Goal: Task Accomplishment & Management: Manage account settings

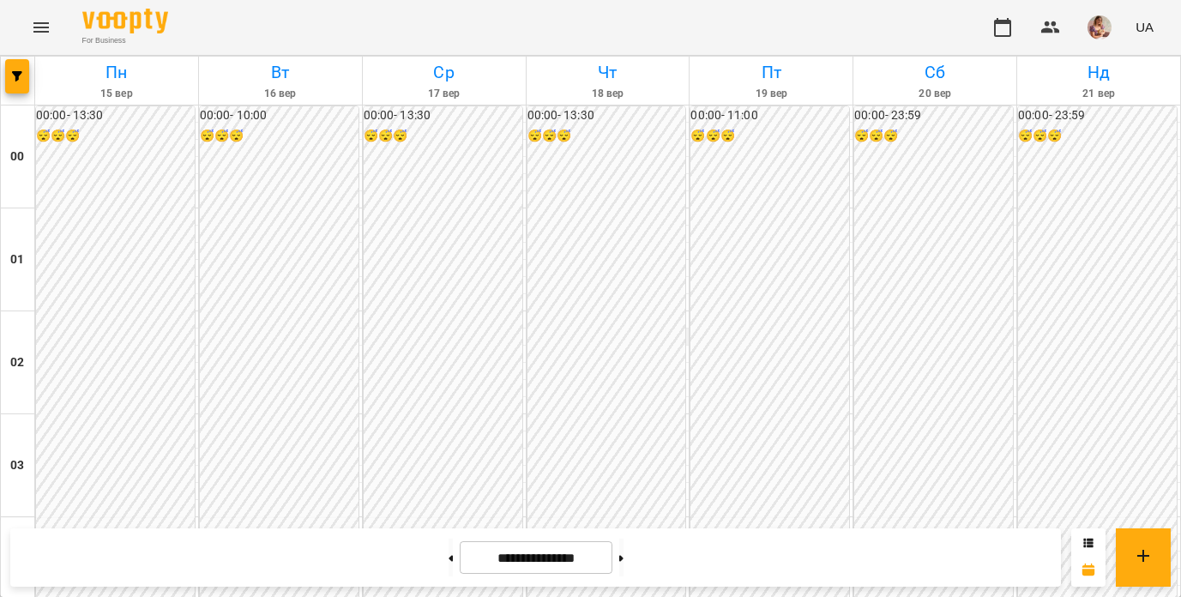
scroll to position [1336, 0]
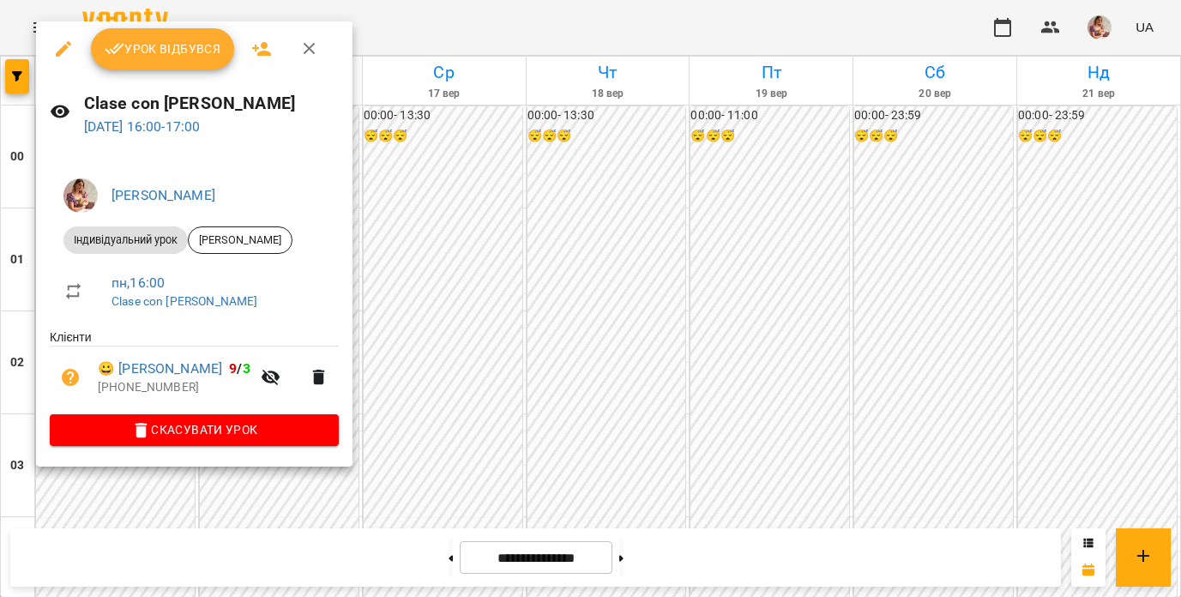
click at [166, 53] on span "Урок відбувся" at bounding box center [163, 49] width 117 height 21
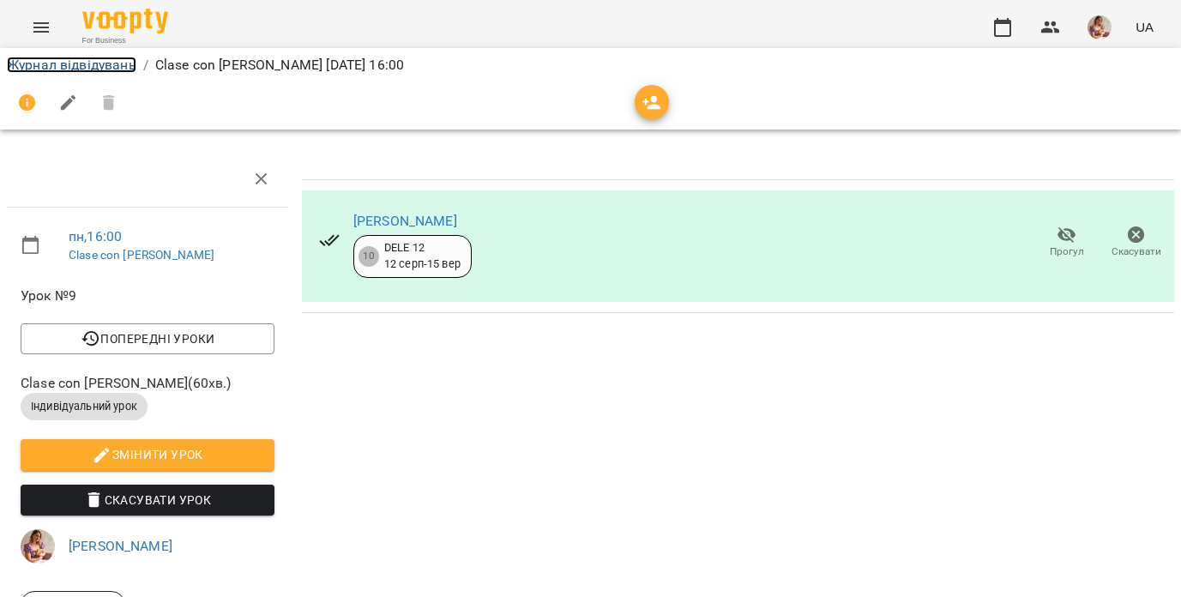
click at [113, 65] on link "Журнал відвідувань" at bounding box center [72, 65] width 130 height 16
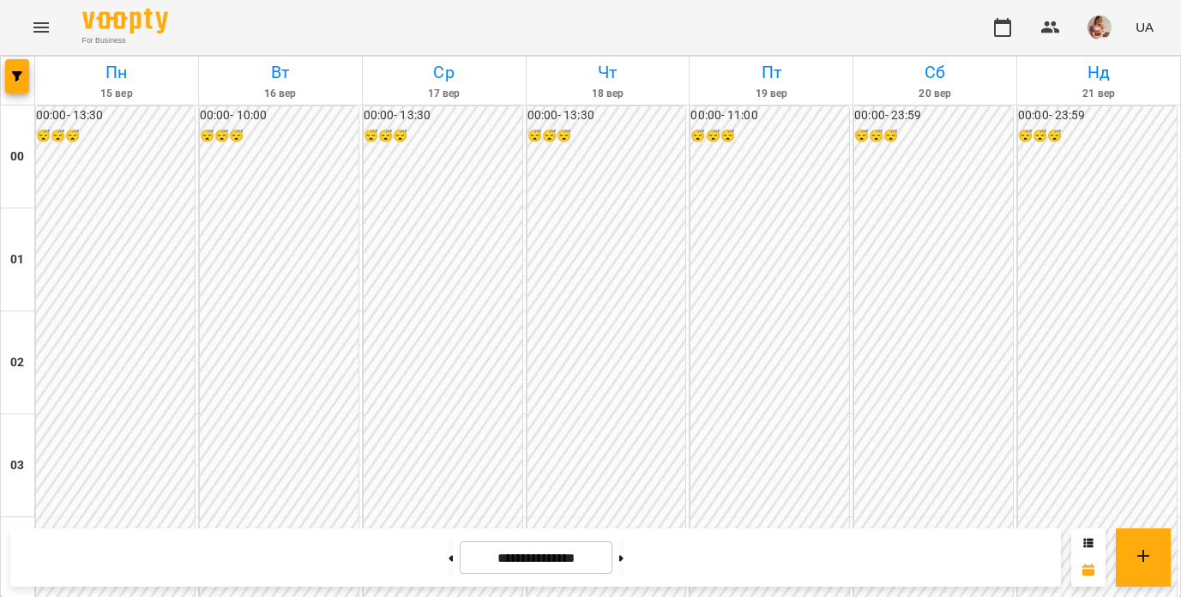
scroll to position [1924, 0]
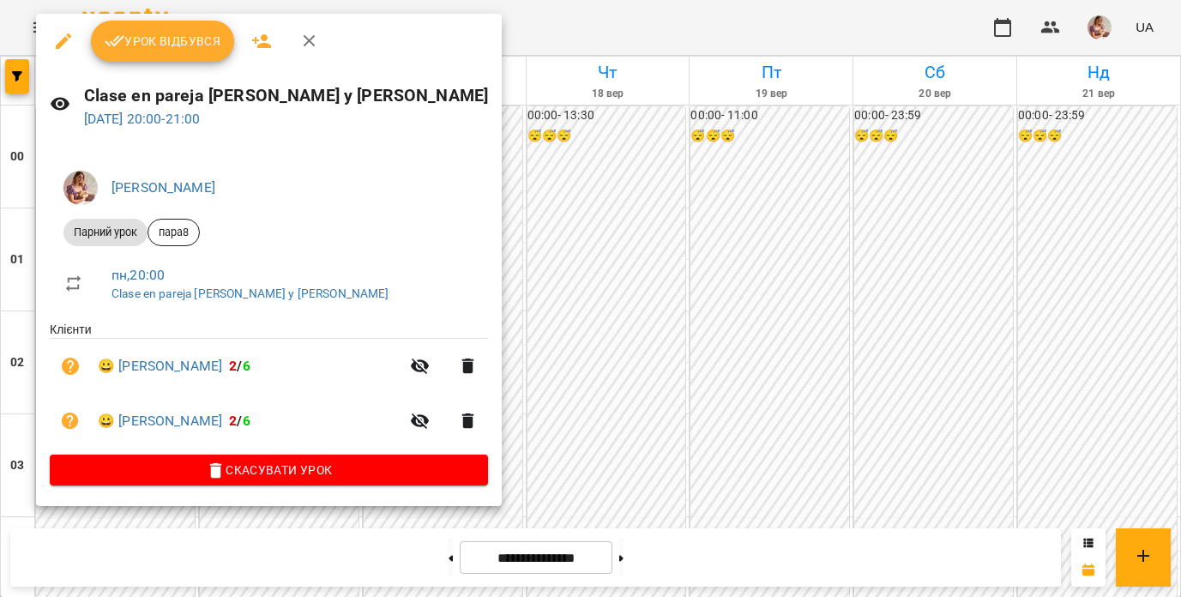
click at [152, 36] on span "Урок відбувся" at bounding box center [163, 41] width 117 height 21
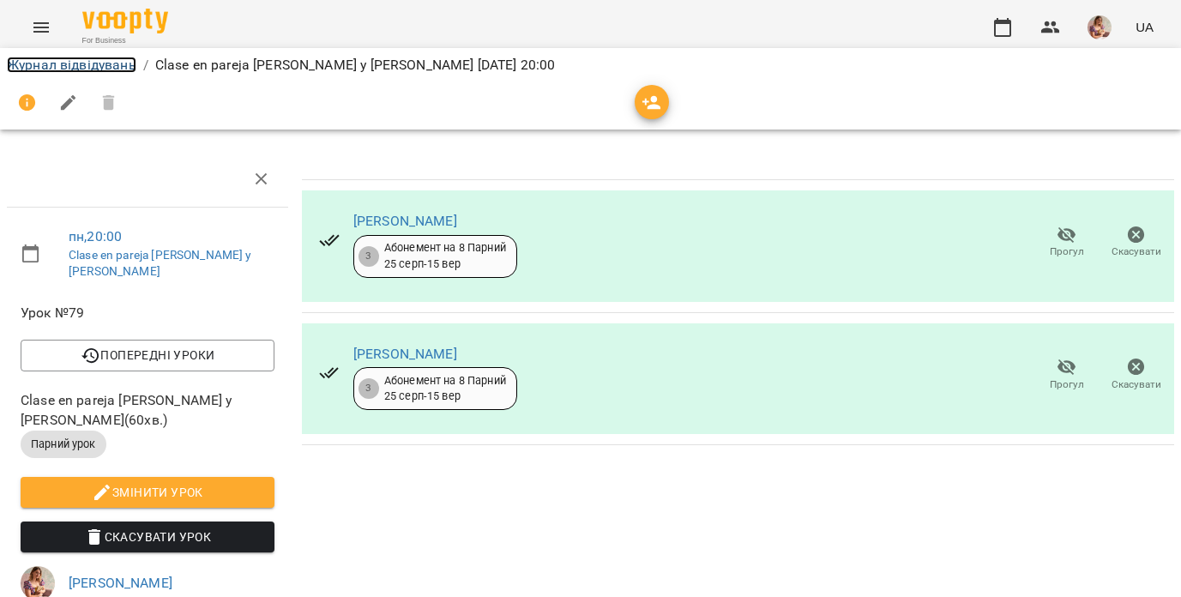
click at [110, 64] on link "Журнал відвідувань" at bounding box center [72, 65] width 130 height 16
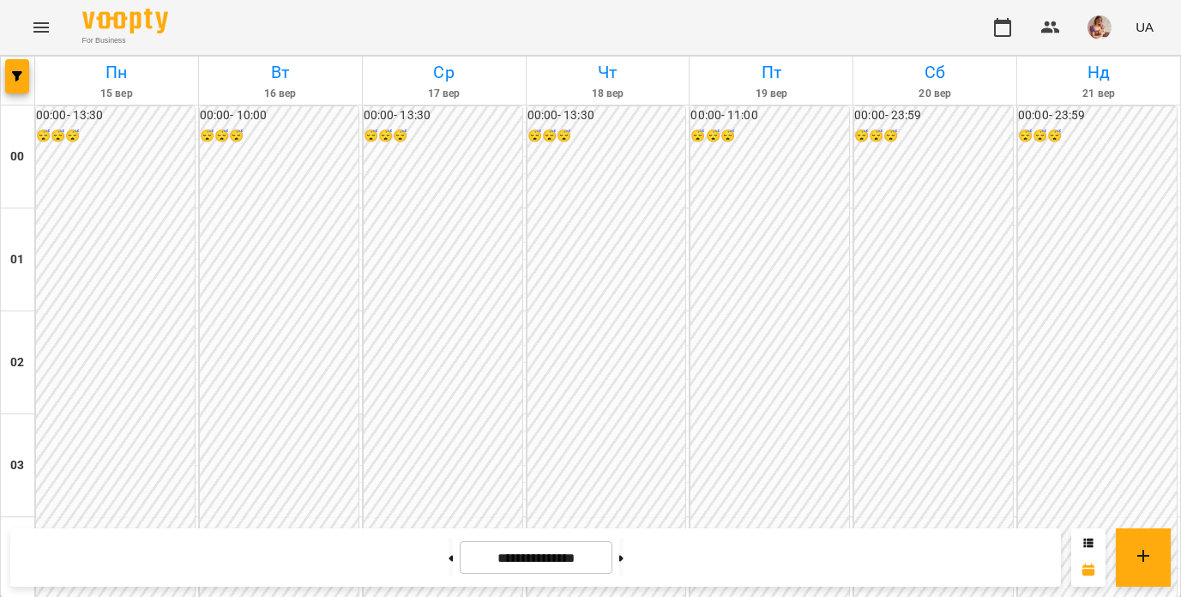
scroll to position [2056, 0]
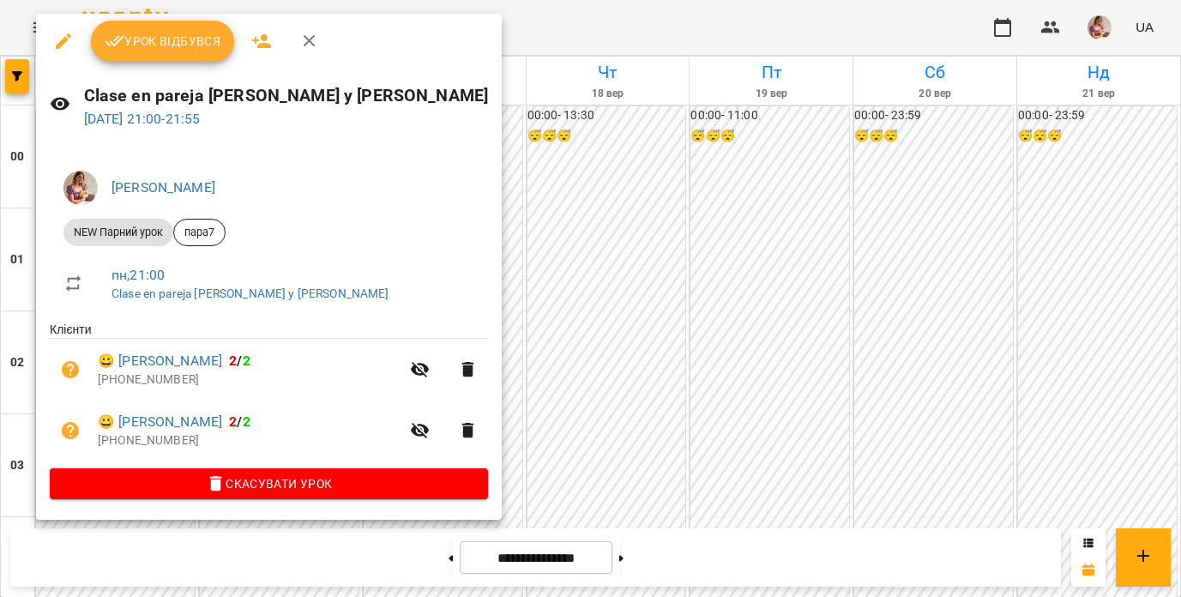
click at [189, 58] on button "Урок відбувся" at bounding box center [163, 41] width 144 height 41
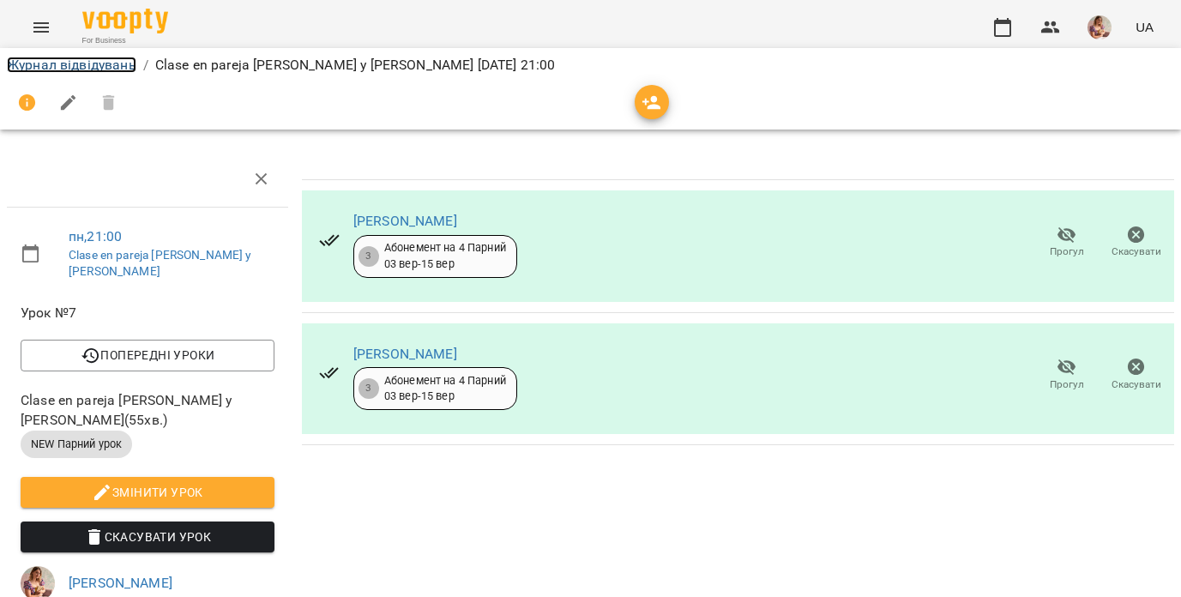
click at [120, 69] on link "Журнал відвідувань" at bounding box center [72, 65] width 130 height 16
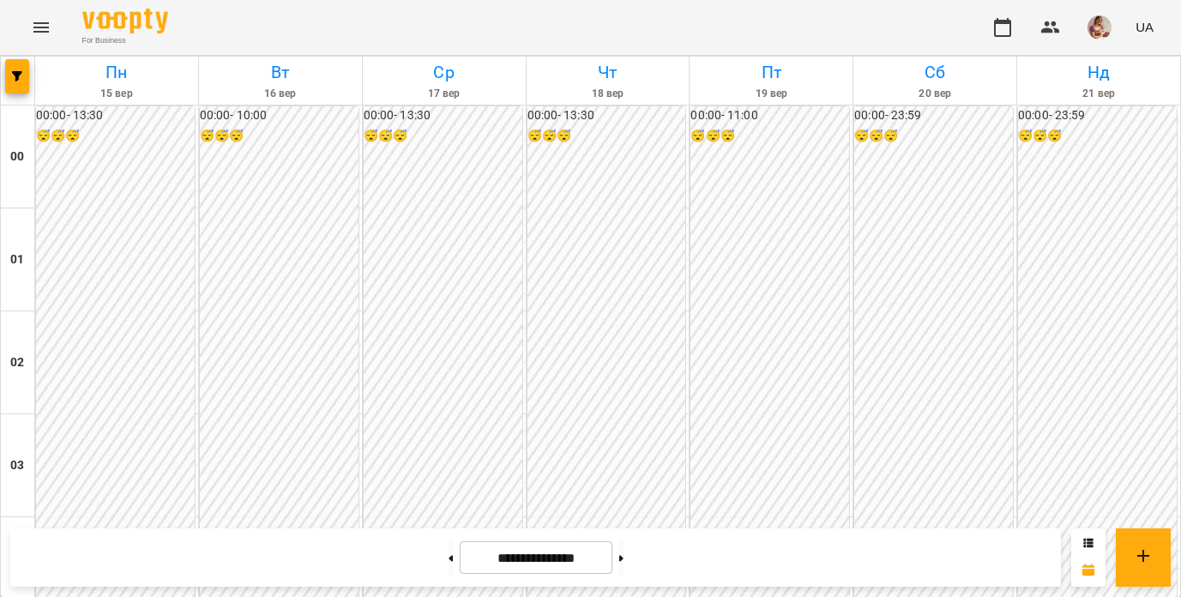
scroll to position [1411, 0]
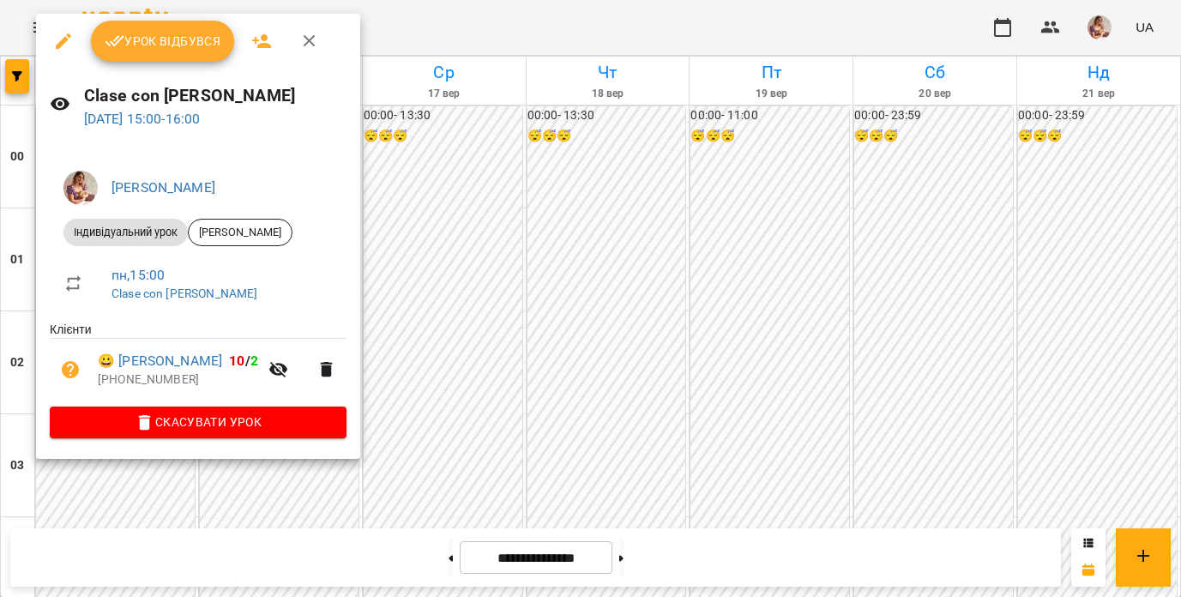
click at [288, 441] on div "[PERSON_NAME] Індивідуальний урок [PERSON_NAME] пн , 15:00 Clase con [PERSON_NA…" at bounding box center [198, 301] width 324 height 316
click at [287, 425] on span "Скасувати Урок" at bounding box center [197, 422] width 269 height 21
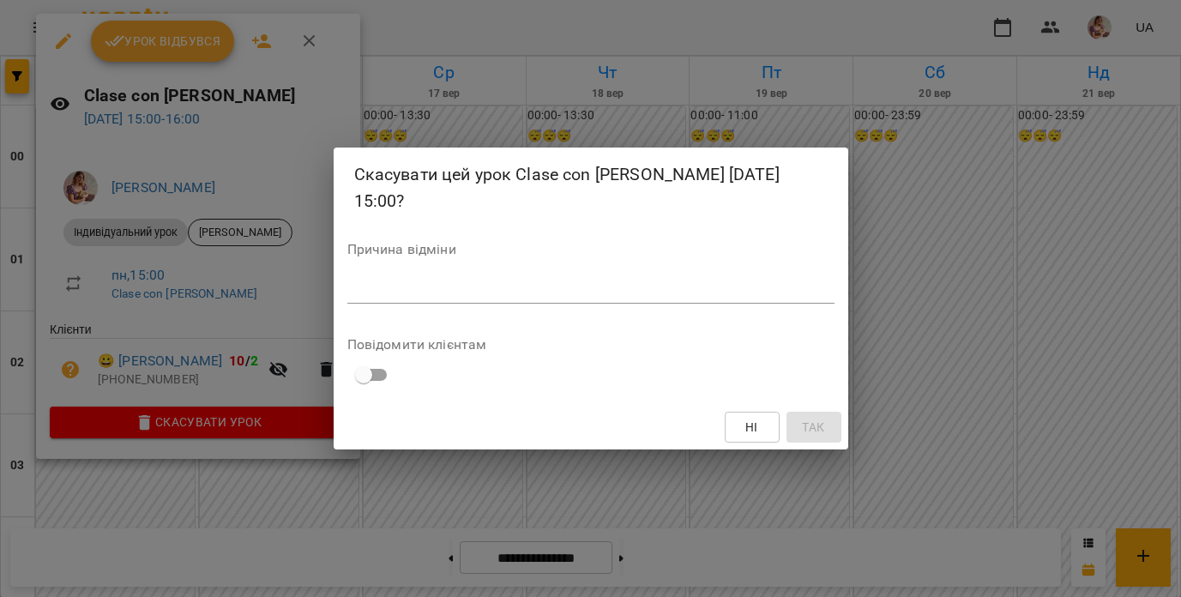
click at [406, 297] on textarea at bounding box center [590, 289] width 487 height 16
type textarea "*"
click at [812, 433] on span "Так" at bounding box center [813, 427] width 22 height 21
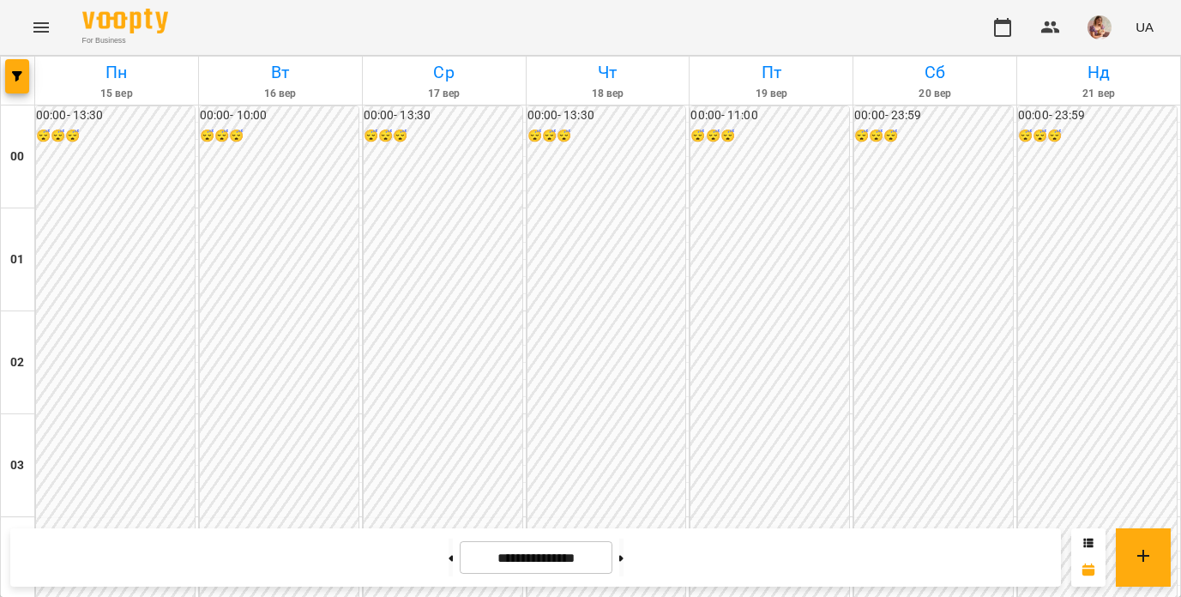
scroll to position [1903, 0]
